Goal: Transaction & Acquisition: Purchase product/service

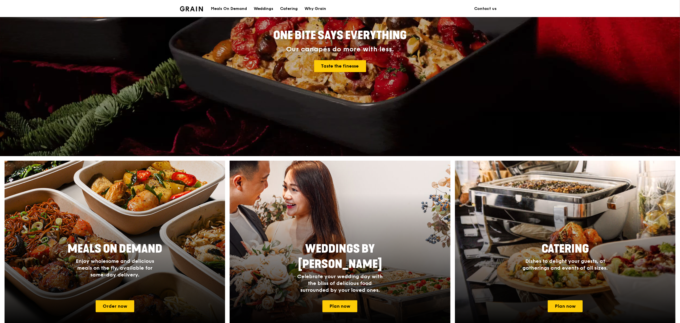
click at [245, 7] on div "Meals On Demand" at bounding box center [229, 8] width 36 height 17
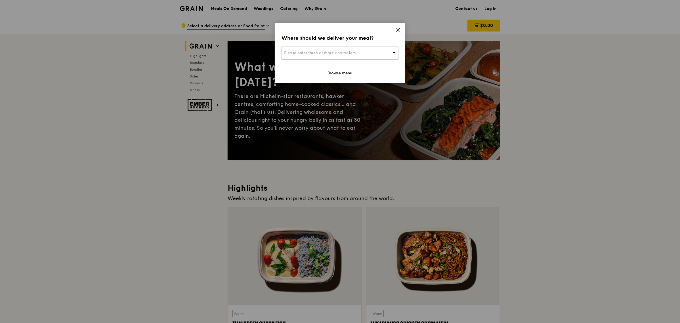
click at [358, 53] on div "Please enter three or more characters" at bounding box center [339, 53] width 117 height 13
type input "018989"
click at [367, 62] on div "[STREET_ADDRESS]" at bounding box center [326, 65] width 84 height 6
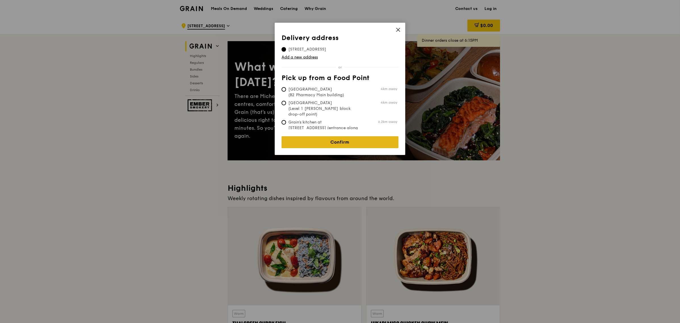
click at [333, 138] on link "Confirm" at bounding box center [339, 142] width 117 height 12
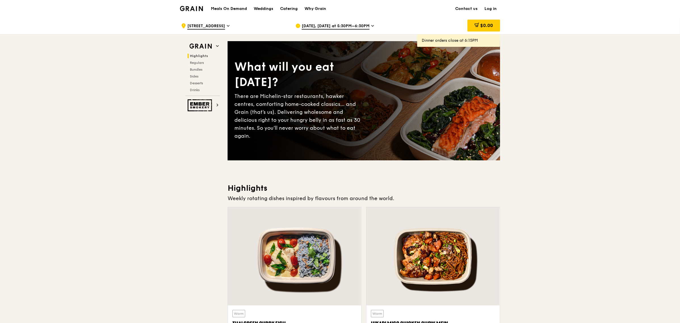
click at [497, 8] on link "Log in" at bounding box center [490, 8] width 19 height 17
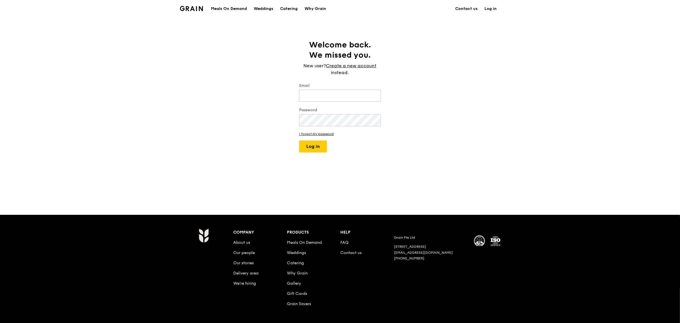
click at [327, 99] on input "Email" at bounding box center [340, 96] width 82 height 12
type input "[PERSON_NAME][EMAIL_ADDRESS][PERSON_NAME][DOMAIN_NAME]"
click at [299, 140] on button "Log in" at bounding box center [313, 146] width 28 height 12
click at [174, 116] on div "Welcome back. We missed you. New user? Create a new account instead. Email [PER…" at bounding box center [340, 116] width 680 height 152
click at [299, 157] on button "Log in" at bounding box center [313, 163] width 28 height 12
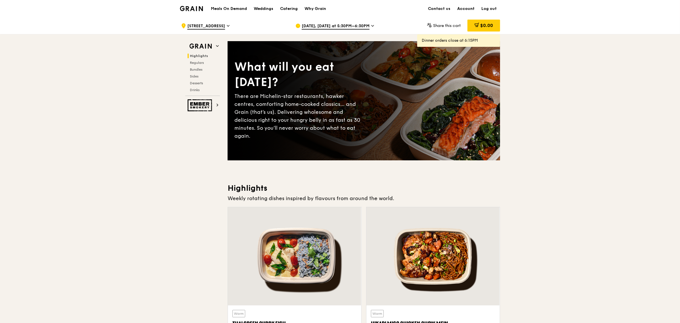
click at [463, 9] on link "Account" at bounding box center [466, 8] width 24 height 17
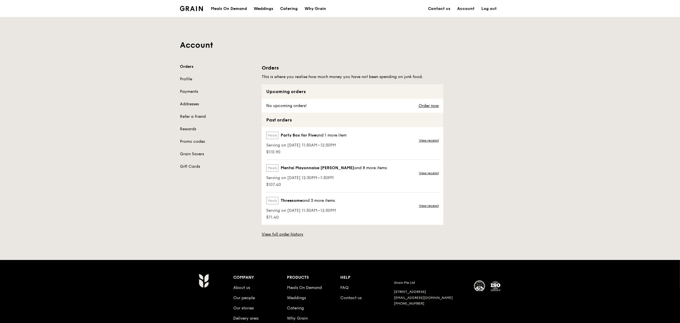
click at [225, 11] on div "Meals On Demand" at bounding box center [229, 8] width 36 height 17
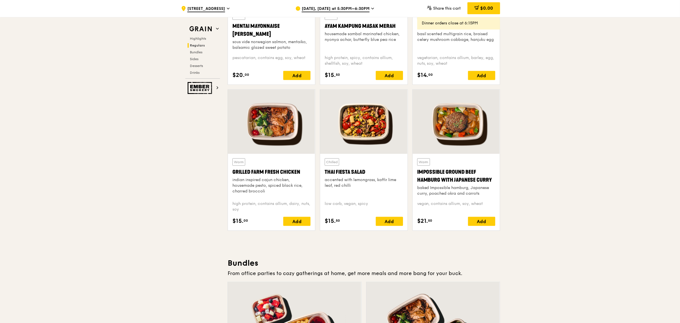
scroll to position [568, 0]
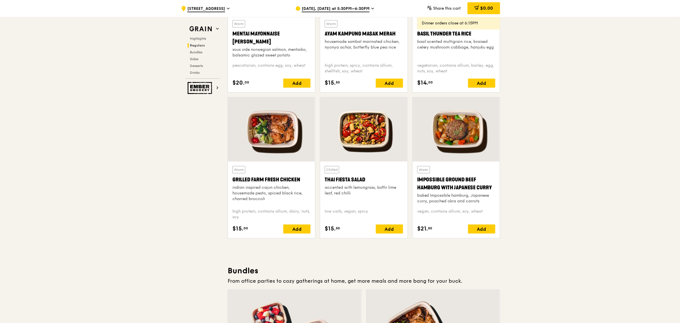
click at [368, 7] on div "[DATE], [DATE] at 5:30PM–6:30PM" at bounding box center [347, 8] width 105 height 17
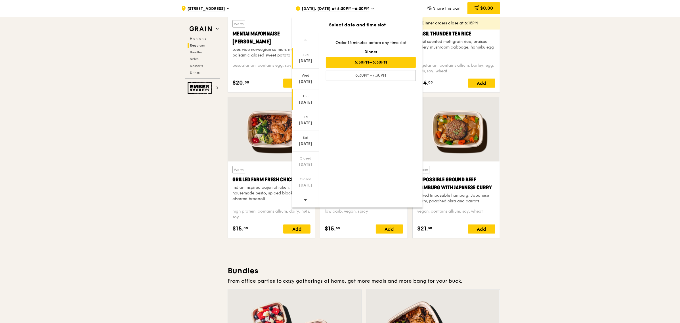
click at [304, 107] on div "[DATE]" at bounding box center [305, 99] width 27 height 21
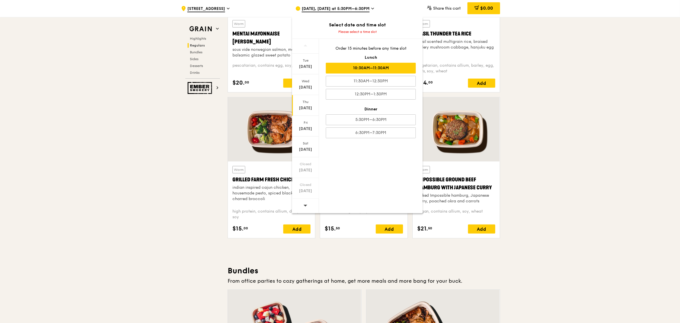
click at [369, 70] on div "10:30AM–11:30AM" at bounding box center [371, 68] width 90 height 11
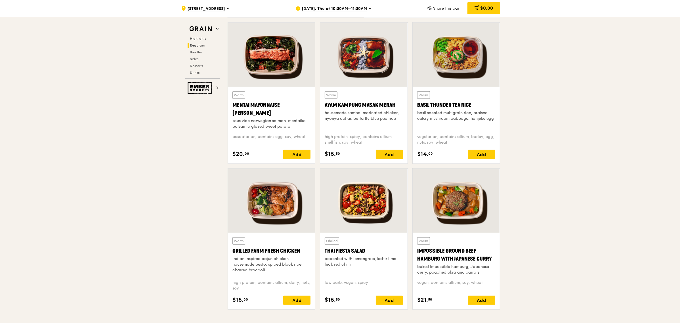
scroll to position [426, 0]
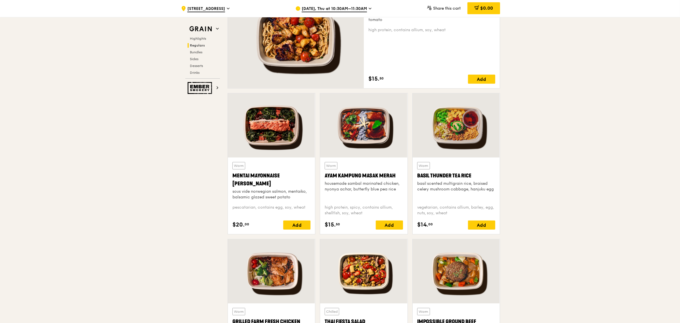
click at [365, 6] on span "[DATE], Thu at 10:30AM–11:30AM" at bounding box center [334, 9] width 65 height 6
